Goal: Transaction & Acquisition: Purchase product/service

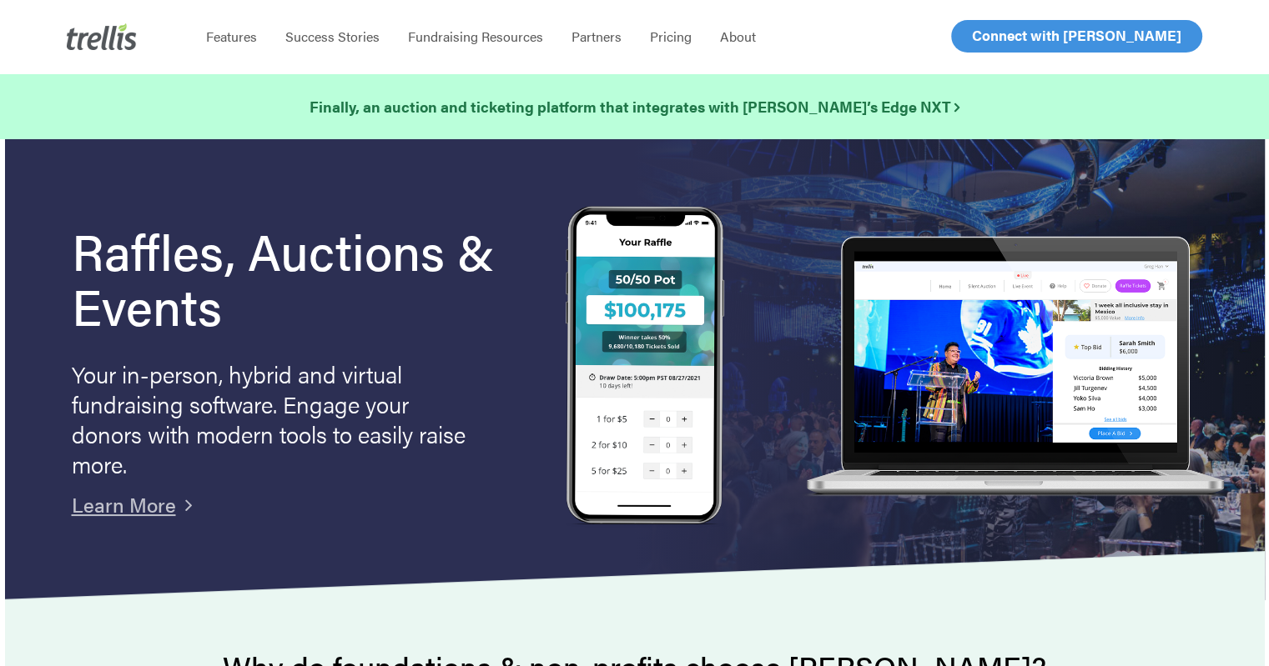
click at [988, 32] on span "Log In" at bounding box center [991, 36] width 40 height 20
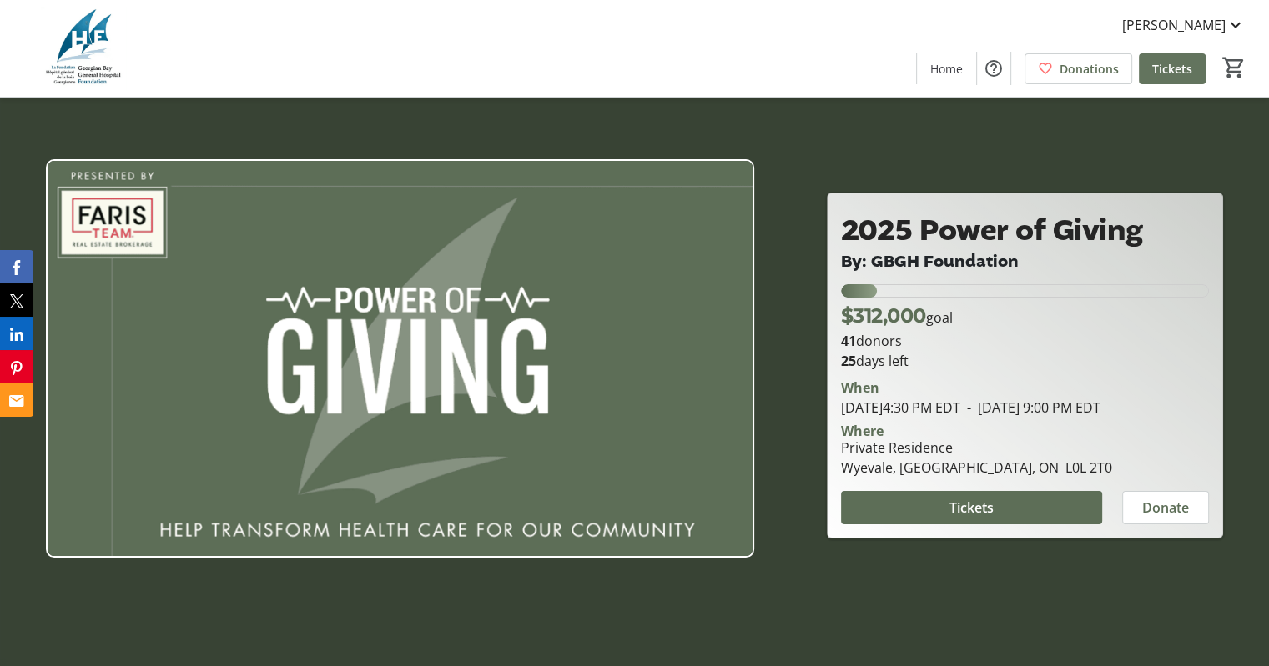
click at [1162, 72] on span "Tickets" at bounding box center [1172, 69] width 40 height 18
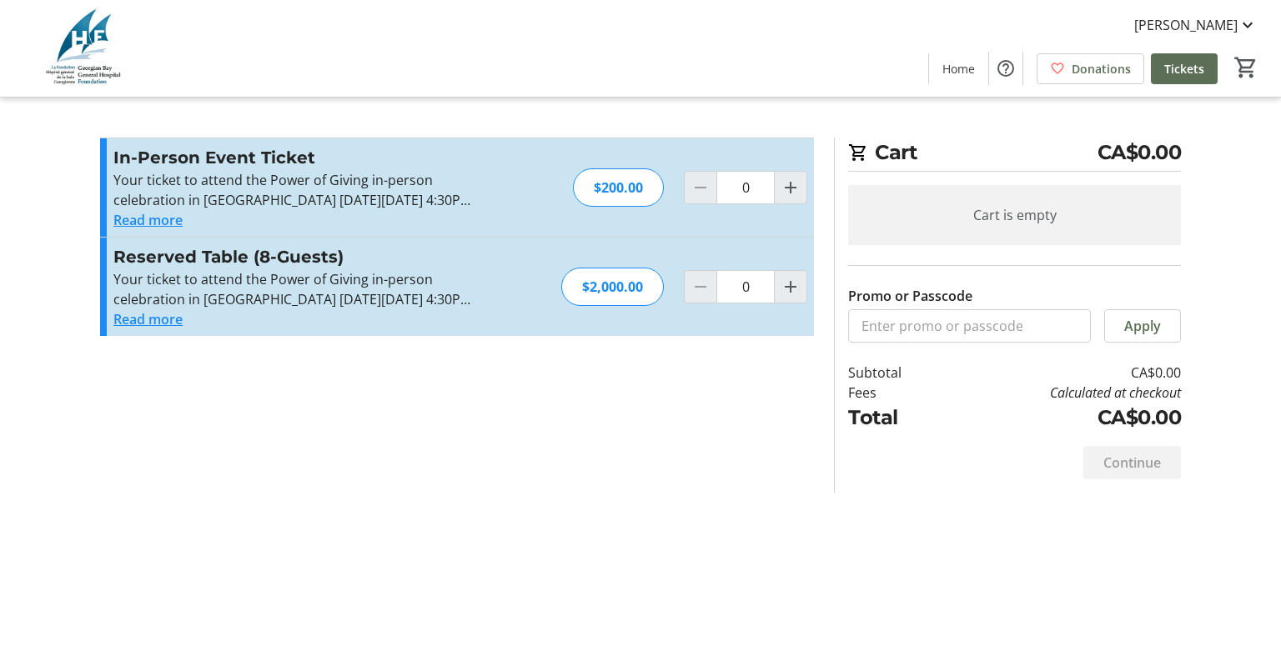
click at [604, 177] on div "$200.00" at bounding box center [618, 187] width 91 height 38
click at [796, 186] on mat-icon "Increment by one" at bounding box center [791, 188] width 20 height 20
type input "1"
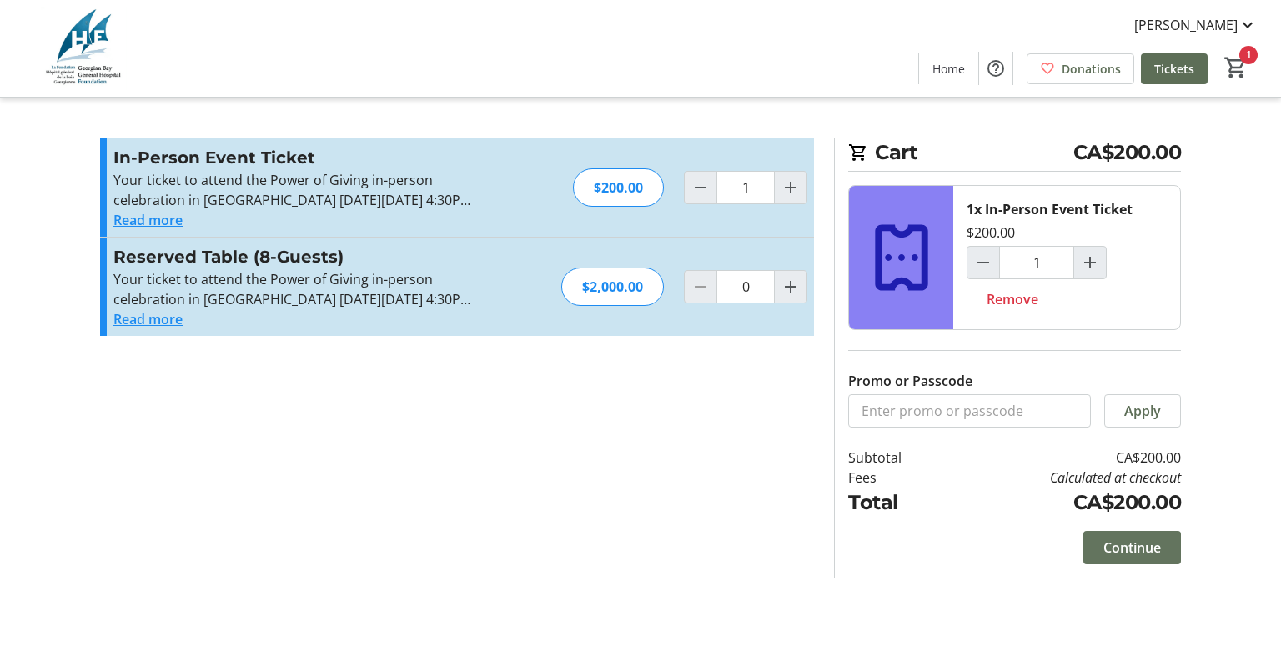
click at [1124, 546] on span "Continue" at bounding box center [1133, 548] width 58 height 20
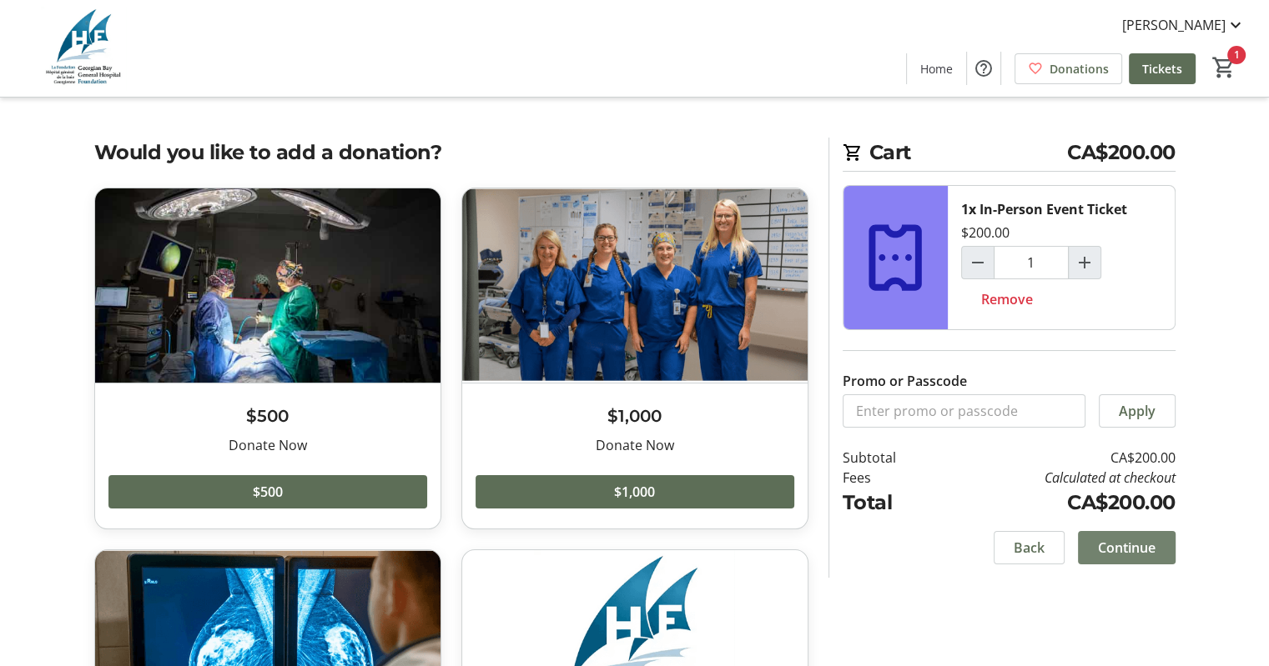
click at [1124, 551] on span "Continue" at bounding box center [1127, 548] width 58 height 20
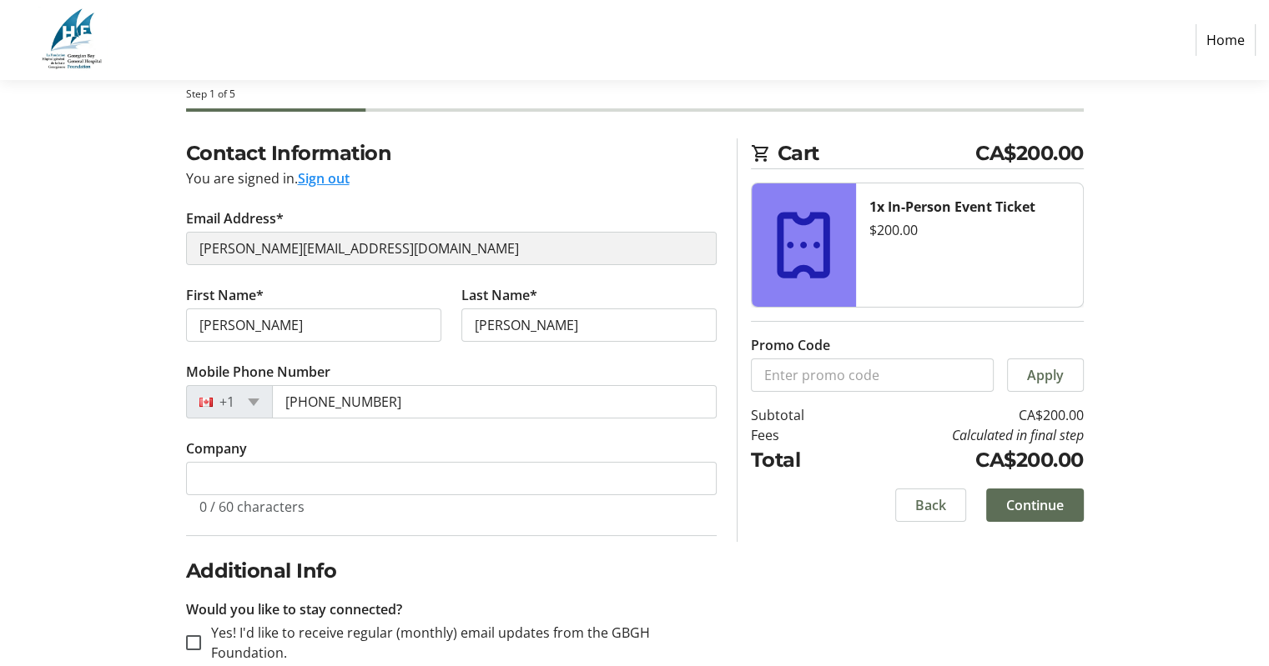
scroll to position [182, 0]
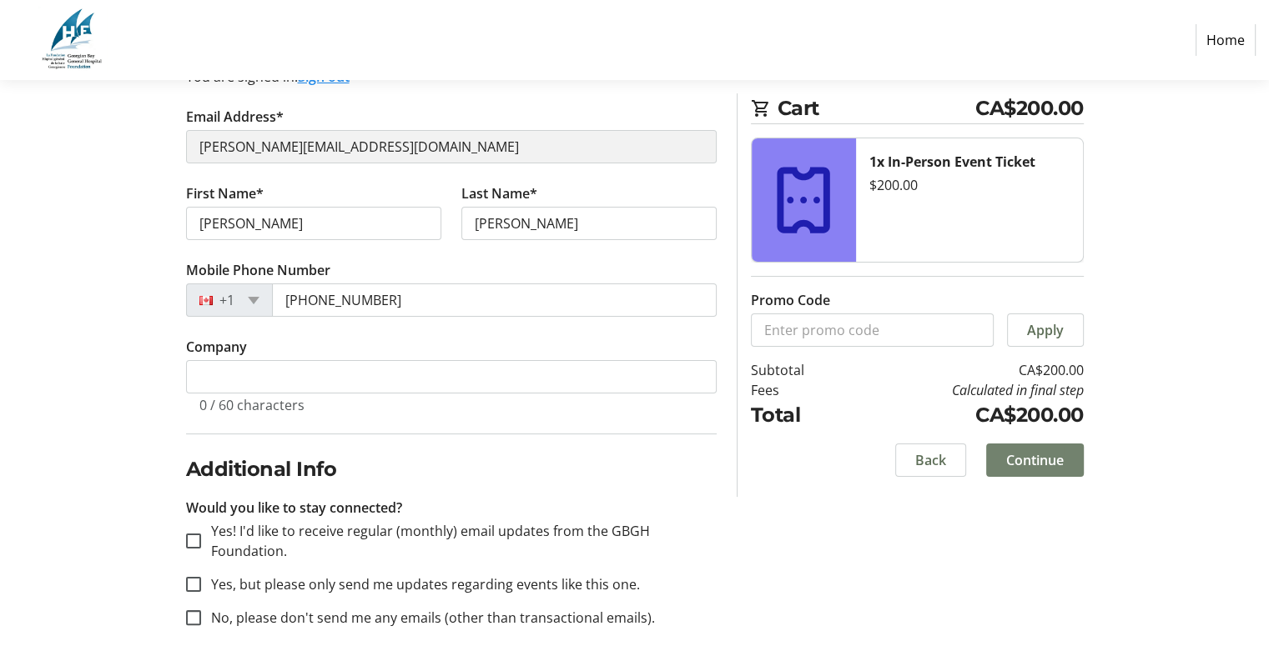
click at [1051, 463] on span "Continue" at bounding box center [1035, 460] width 58 height 20
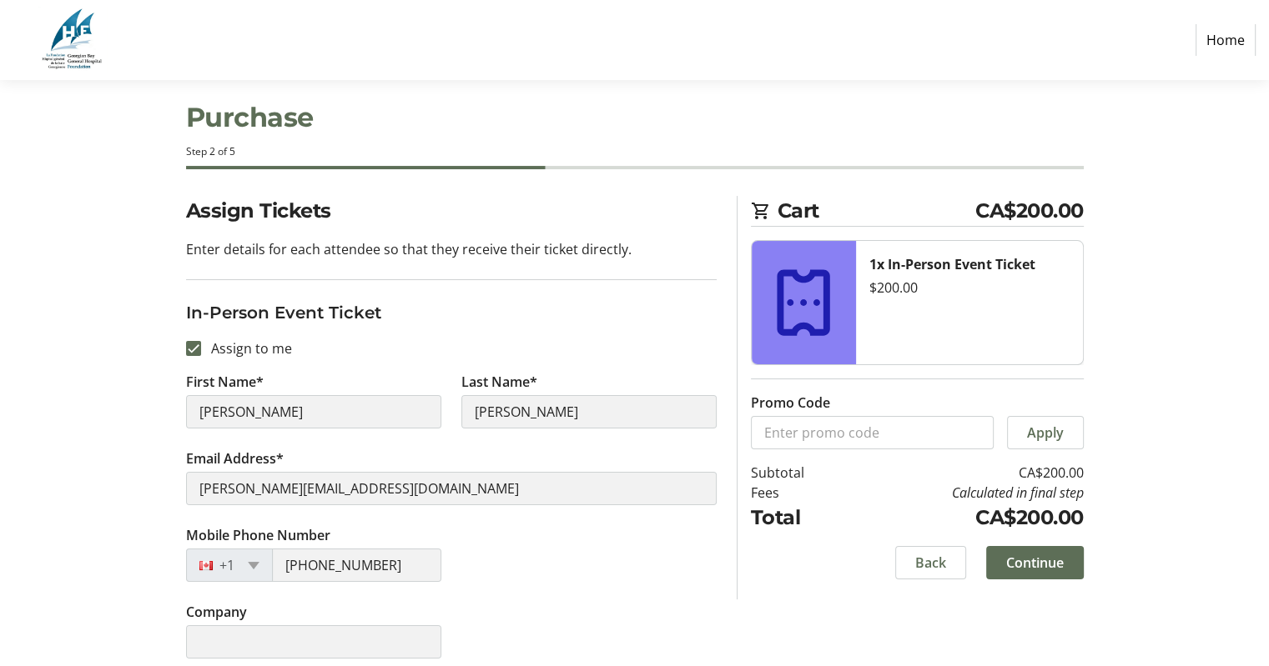
scroll to position [33, 0]
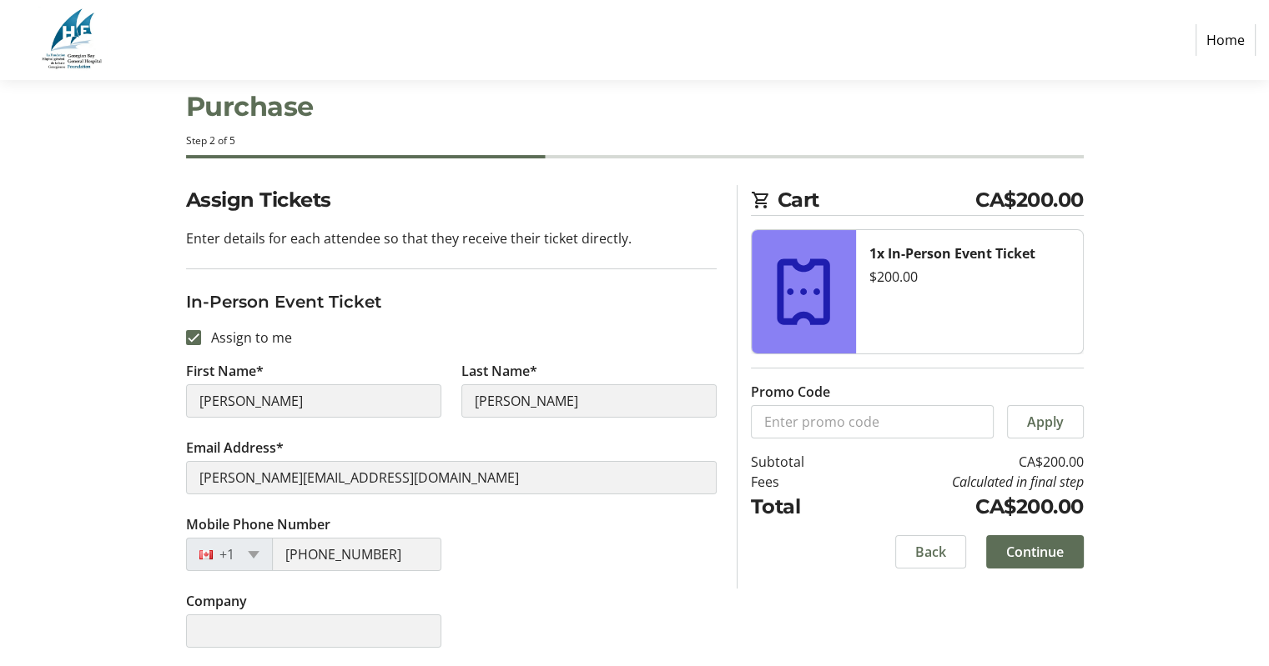
click at [150, 403] on div "Assign Tickets Enter details for each attendee so that they receive their ticke…" at bounding box center [634, 426] width 1101 height 483
drag, startPoint x: 195, startPoint y: 328, endPoint x: 213, endPoint y: 373, distance: 48.3
click at [195, 330] on div at bounding box center [193, 337] width 15 height 15
click at [195, 341] on input "Assign to me" at bounding box center [193, 337] width 15 height 15
checkbox input "false"
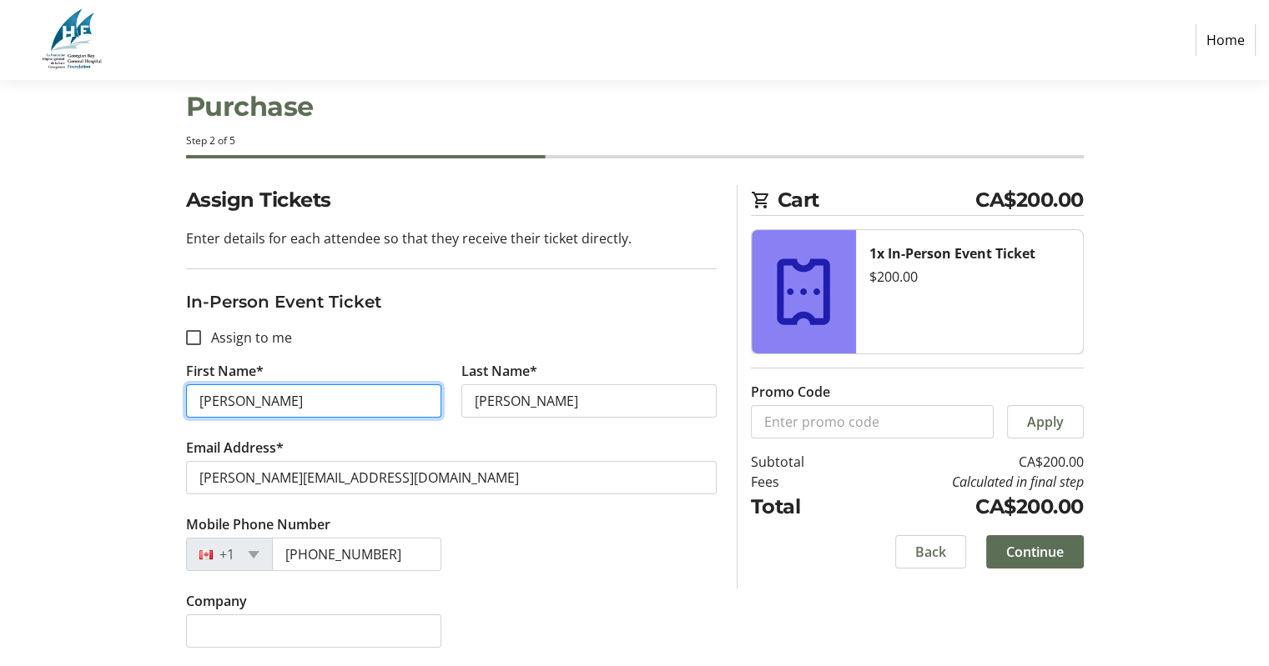
drag, startPoint x: 227, startPoint y: 403, endPoint x: 164, endPoint y: 394, distance: 63.2
click at [165, 397] on div "Assign Tickets Enter details for each attendee so that they receive their ticke…" at bounding box center [634, 426] width 1101 height 483
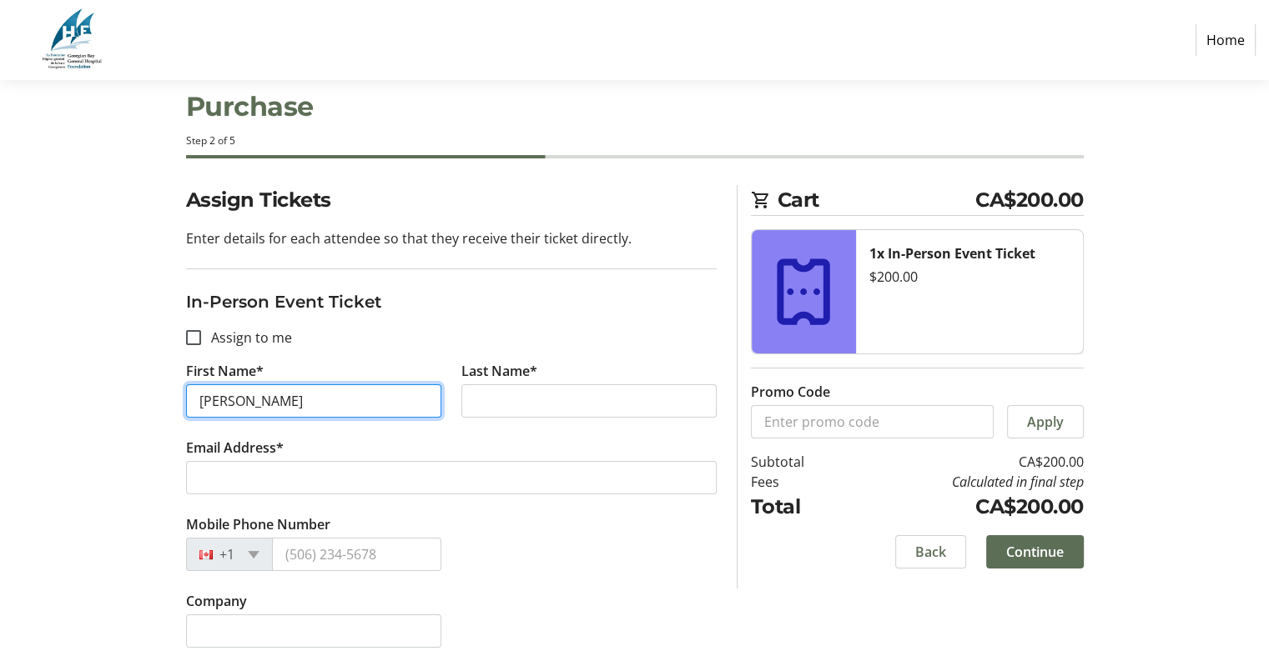
type input "Jeff"
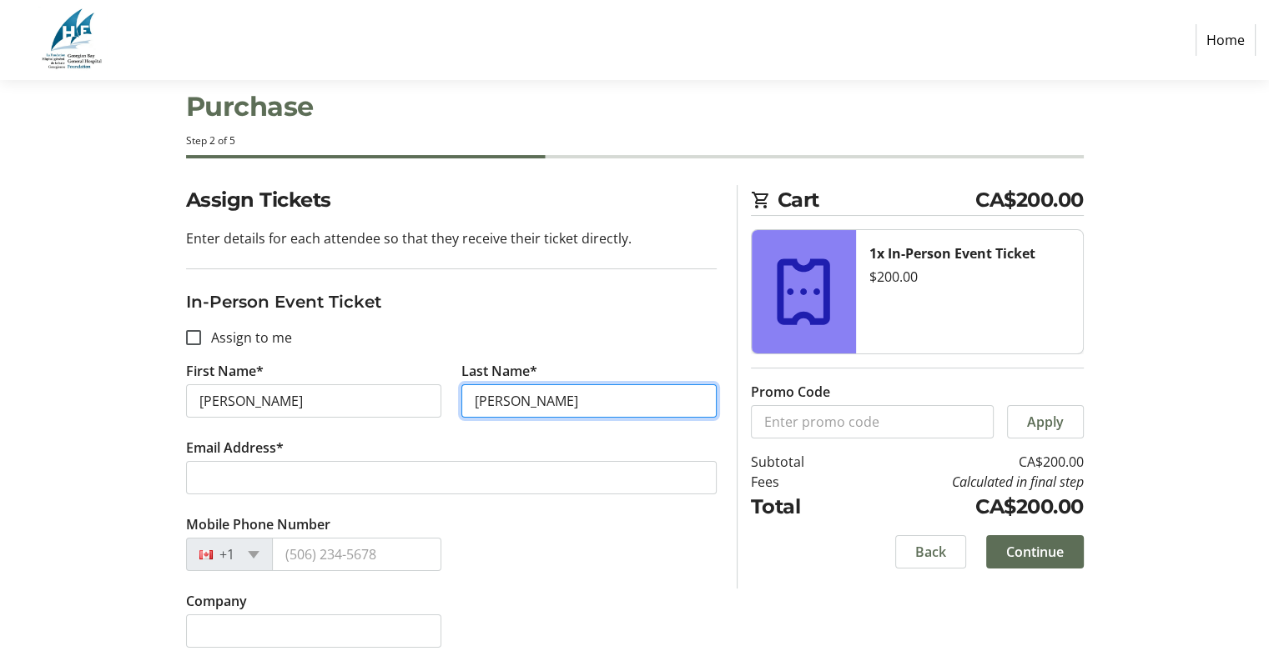
type input "Gignac"
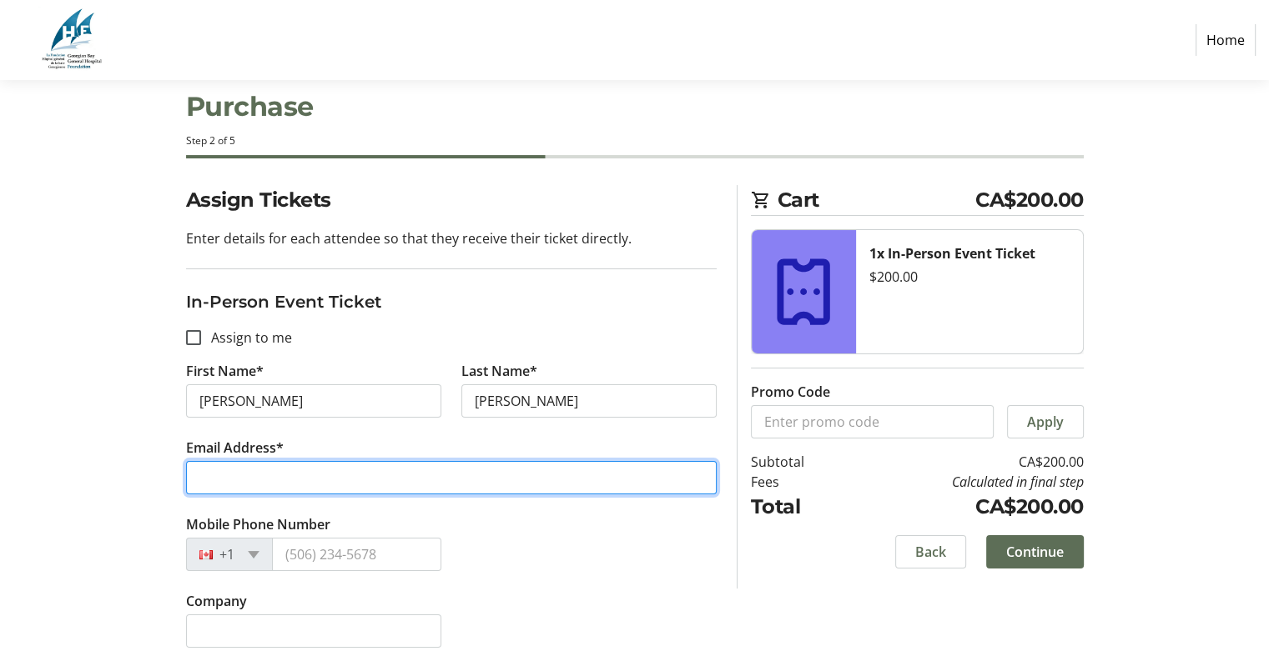
click at [214, 473] on input "Email Address*" at bounding box center [451, 477] width 531 height 33
type input "j"
type input "sportaddict99@hotmail.com"
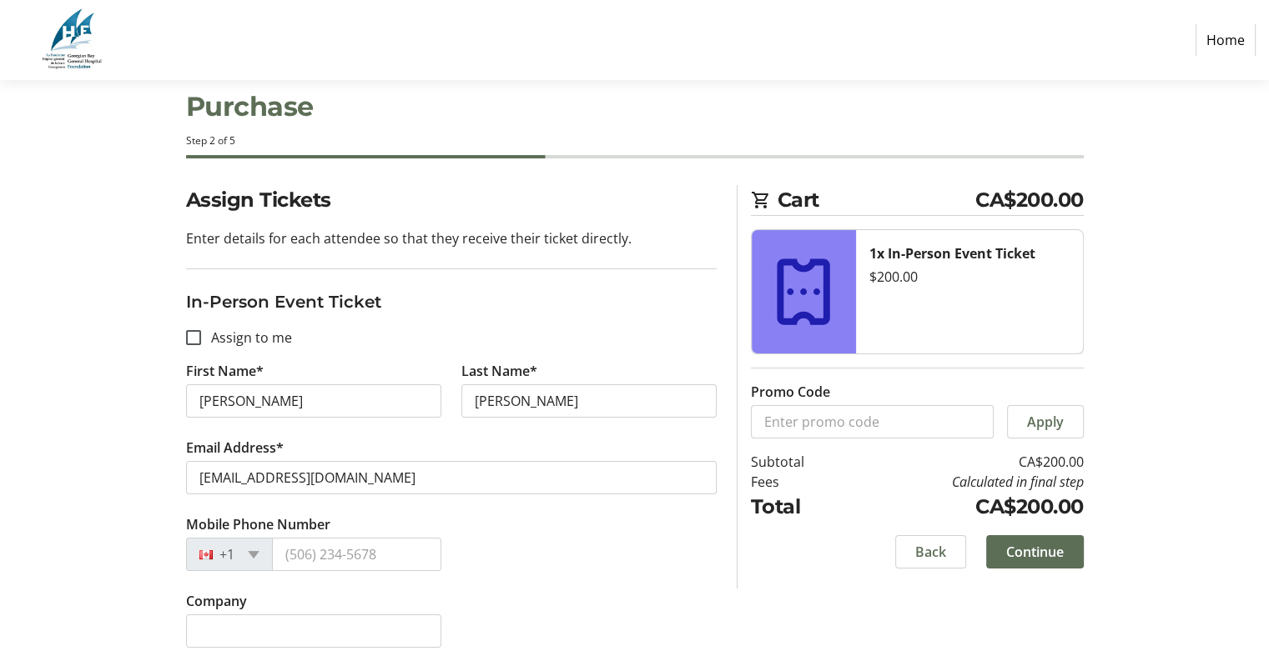
click at [557, 576] on div "Mobile Phone Number +1" at bounding box center [451, 553] width 551 height 77
click at [1029, 552] on span "Continue" at bounding box center [1035, 552] width 58 height 20
